Goal: Information Seeking & Learning: Learn about a topic

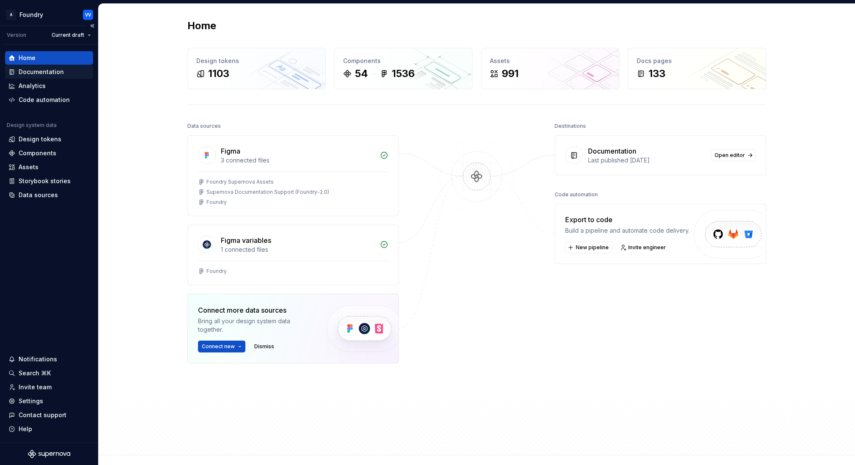
click at [38, 71] on div "Documentation" at bounding box center [41, 72] width 45 height 8
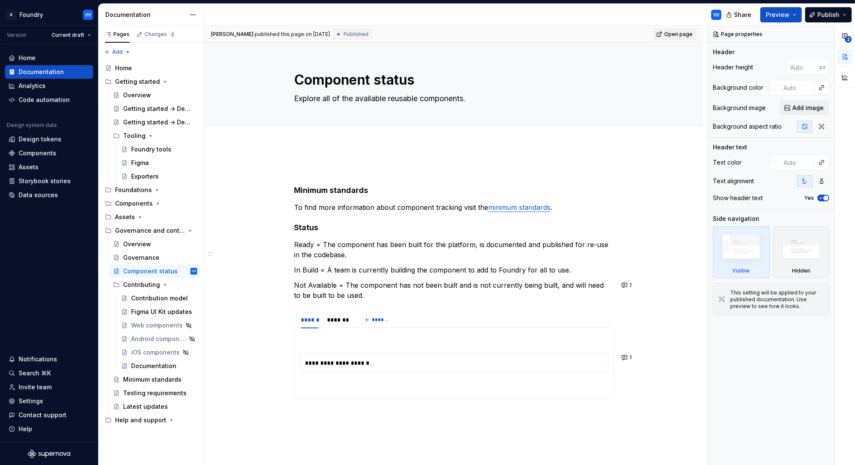
click at [683, 33] on span "Open page" at bounding box center [678, 34] width 28 height 7
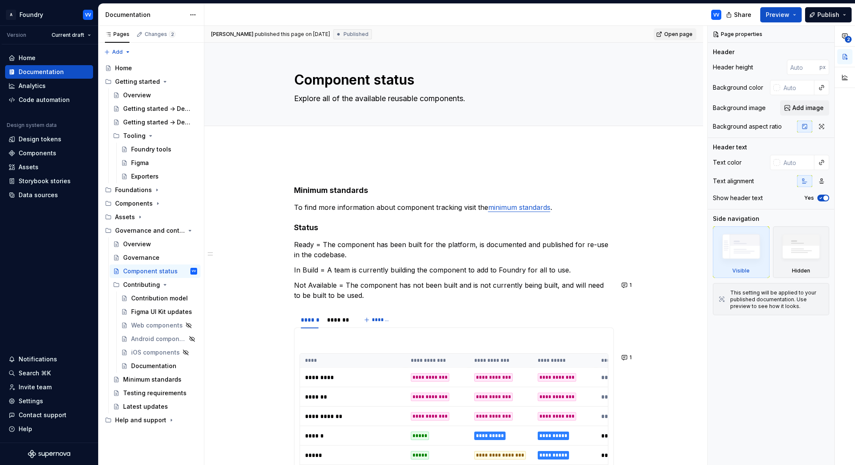
type textarea "*"
